Goal: Navigation & Orientation: Find specific page/section

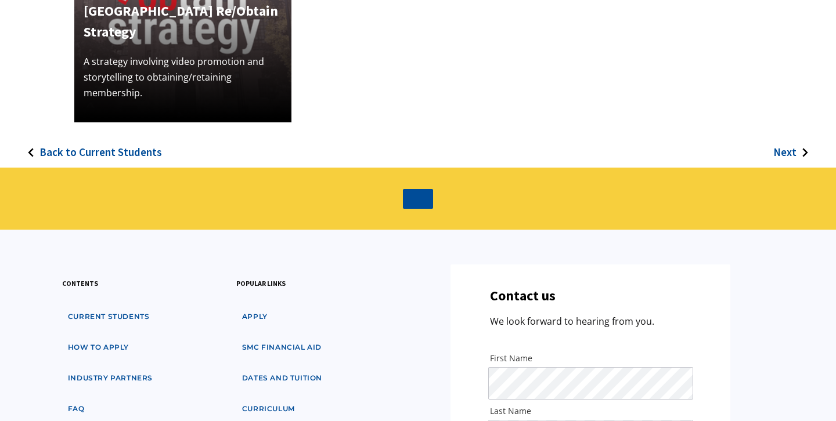
scroll to position [520, 0]
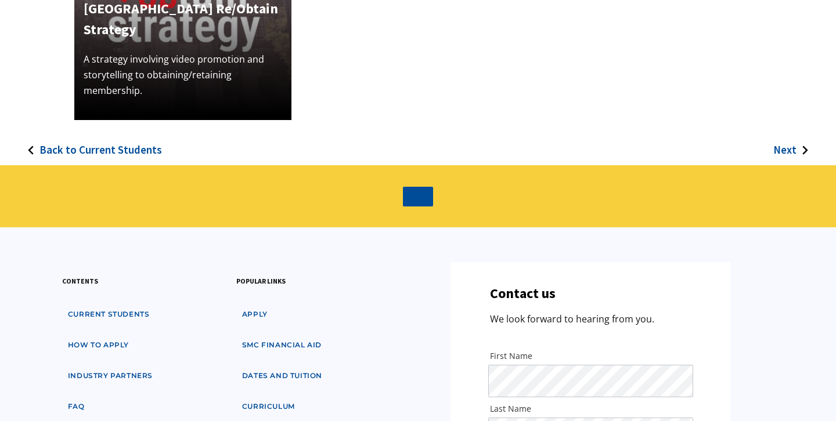
click at [789, 146] on h3 "Next" at bounding box center [784, 149] width 23 height 13
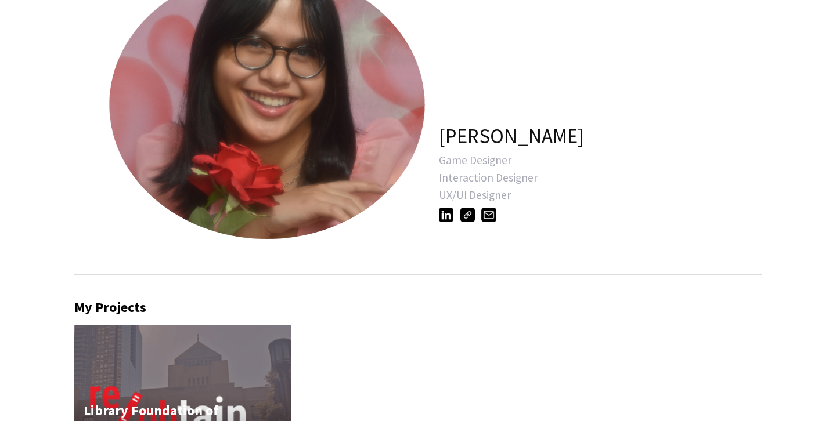
scroll to position [0, 0]
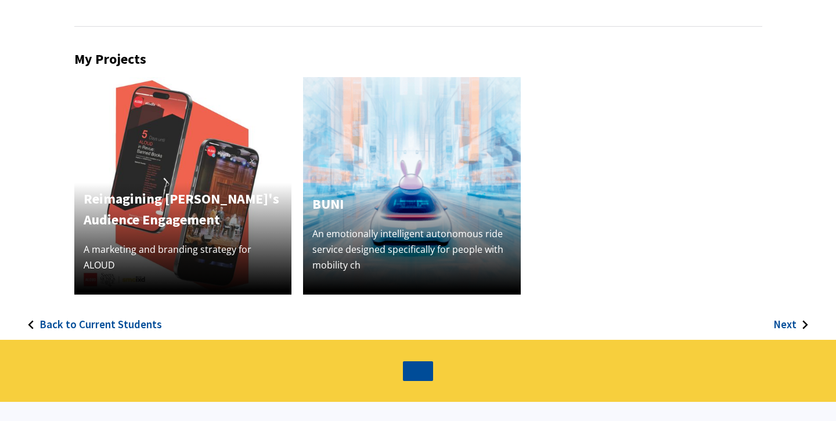
scroll to position [364, 0]
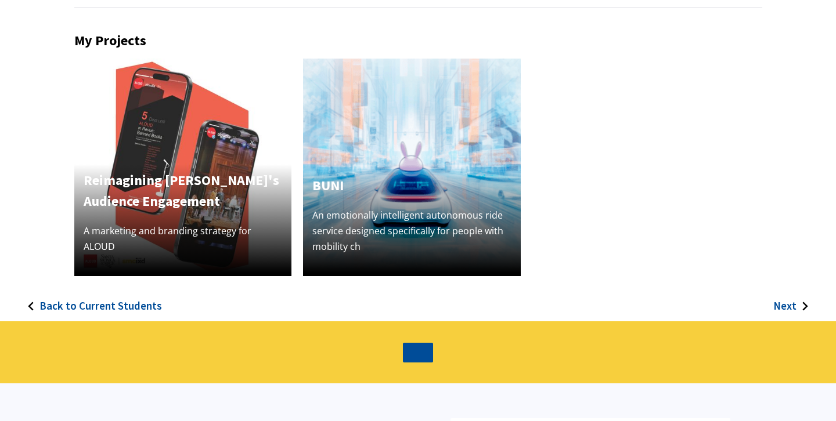
click at [778, 306] on h3 "Next" at bounding box center [784, 305] width 23 height 13
